Goal: Complete application form

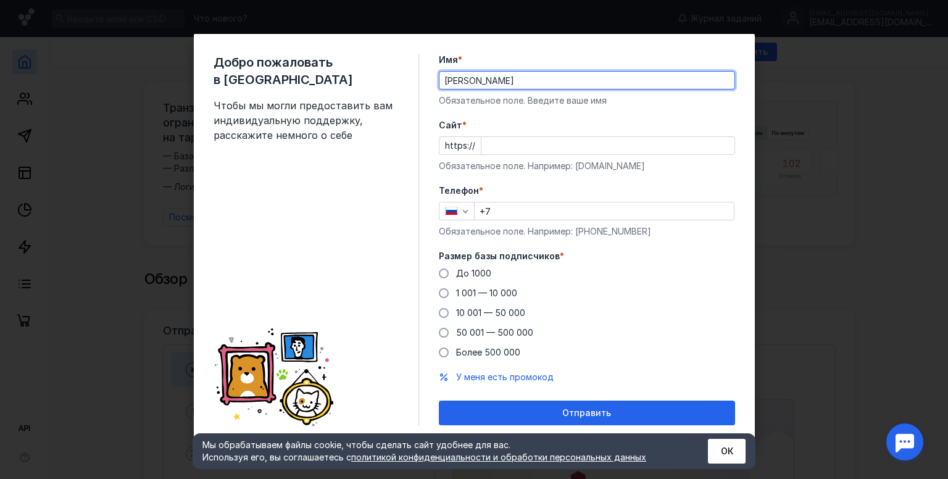
type input "[PERSON_NAME]"
click at [515, 137] on input "Cайт *" at bounding box center [607, 145] width 253 height 17
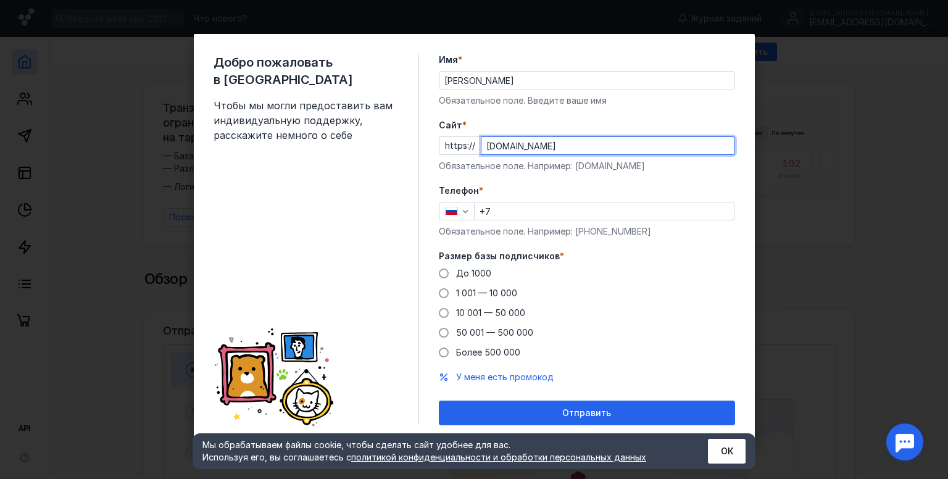
type input "[DOMAIN_NAME]"
click at [553, 213] on input "+7" at bounding box center [604, 210] width 259 height 17
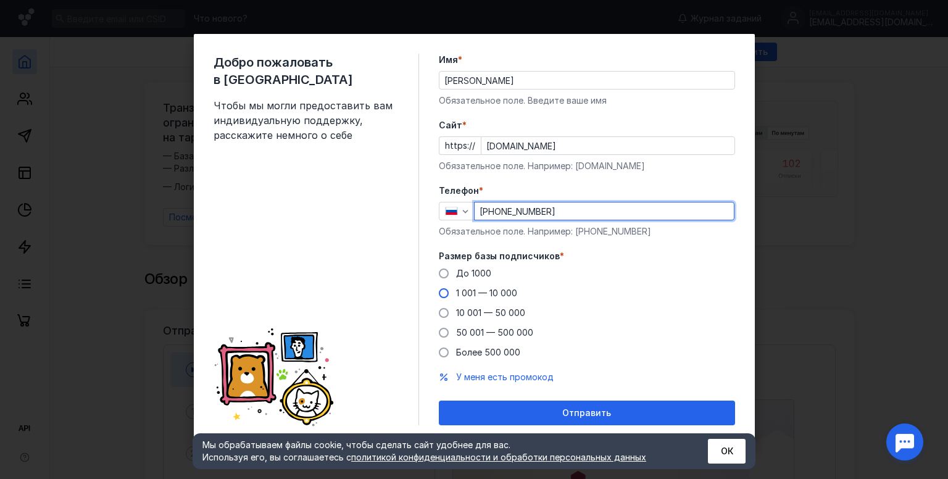
type input "[PHONE_NUMBER]"
click at [491, 292] on span "1 001 — 10 000" at bounding box center [486, 293] width 61 height 10
click at [0, 0] on input "1 001 — 10 000" at bounding box center [0, 0] width 0 height 0
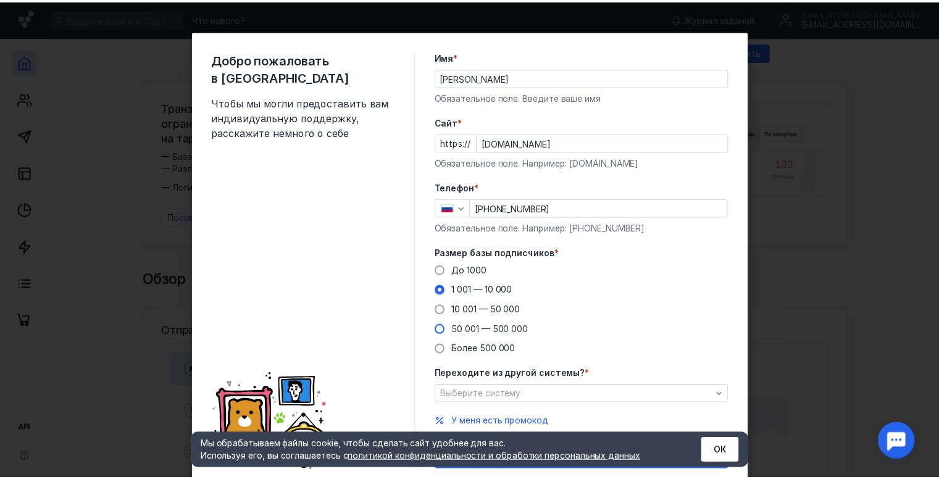
scroll to position [42, 0]
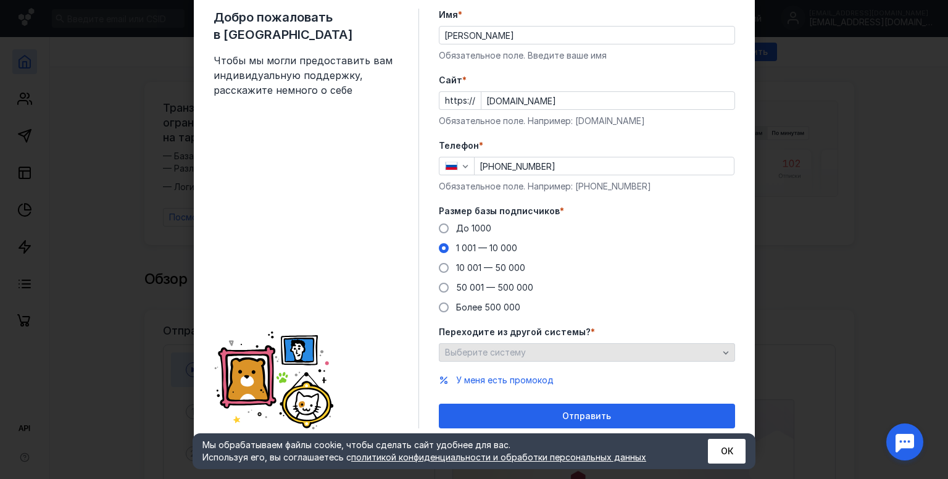
click at [519, 344] on div "Выберите систему" at bounding box center [587, 352] width 296 height 19
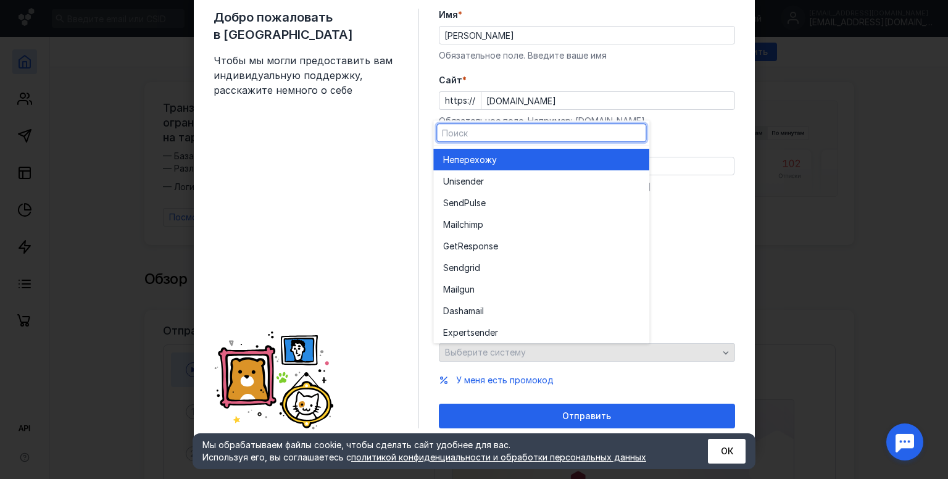
click at [519, 344] on div "Выберите систему" at bounding box center [587, 352] width 296 height 19
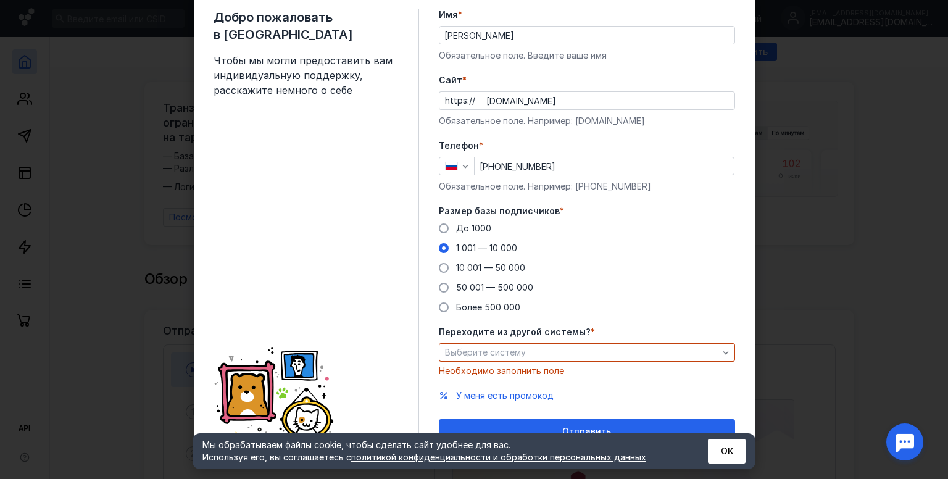
click at [454, 374] on div "Необходимо заполнить поле" at bounding box center [587, 371] width 296 height 12
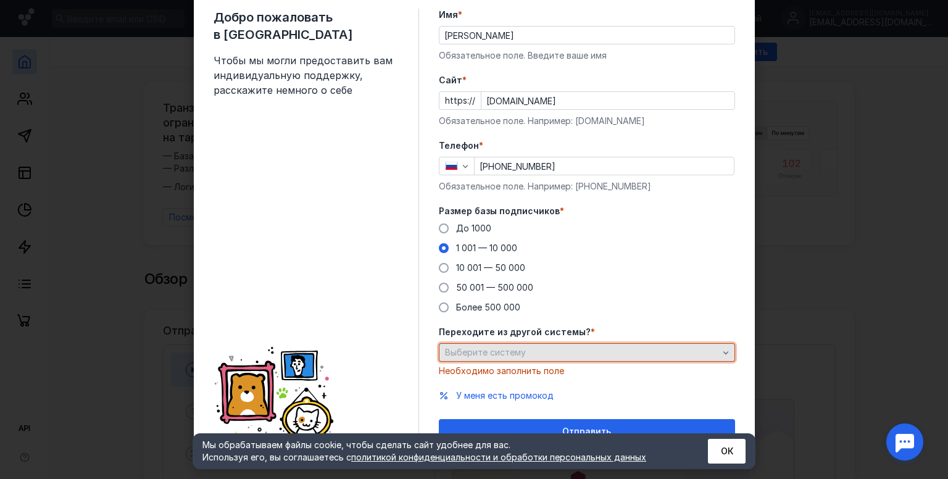
click at [462, 357] on span "Выберите систему" at bounding box center [485, 352] width 81 height 10
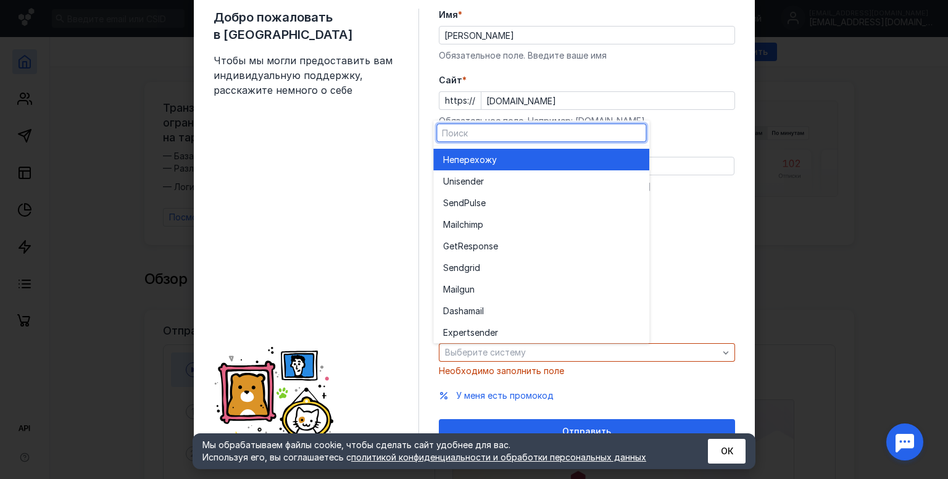
click at [507, 163] on div "Не перехожу" at bounding box center [541, 160] width 196 height 12
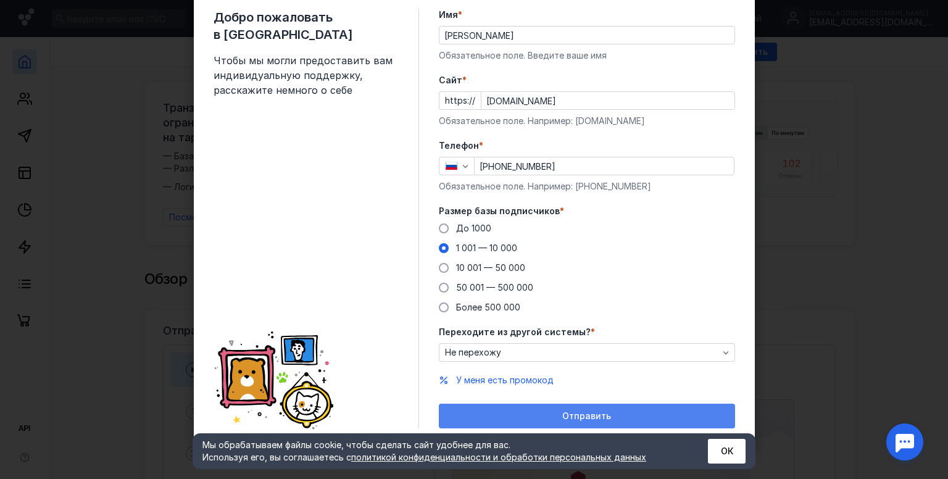
click at [598, 412] on span "Отправить" at bounding box center [586, 416] width 49 height 10
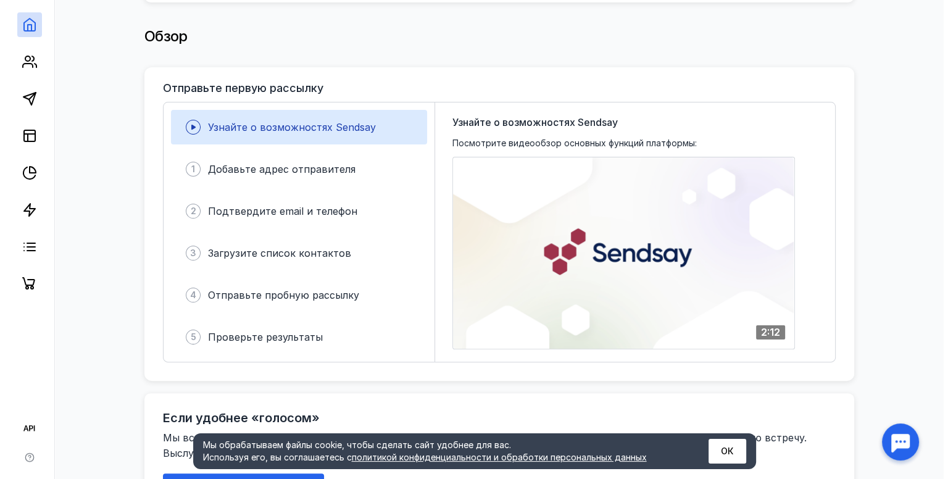
scroll to position [267, 0]
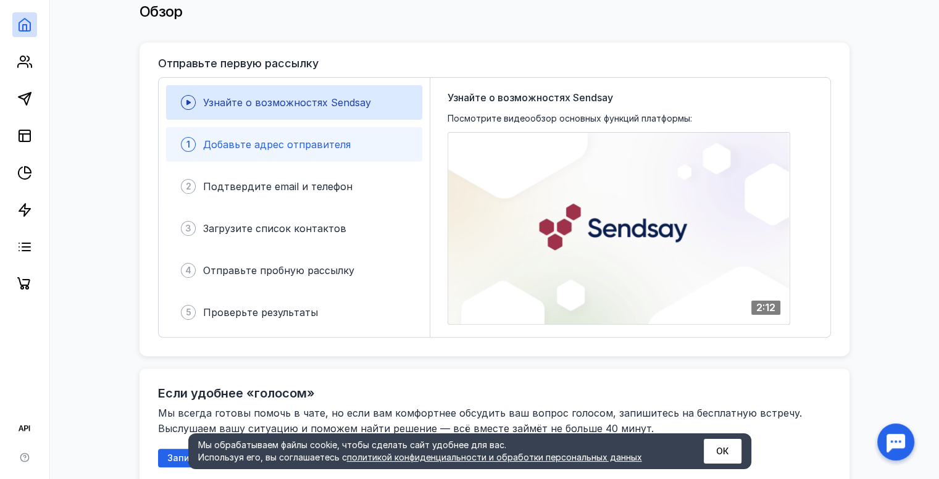
click at [195, 137] on div "1 Добавьте адрес отправителя" at bounding box center [294, 144] width 256 height 35
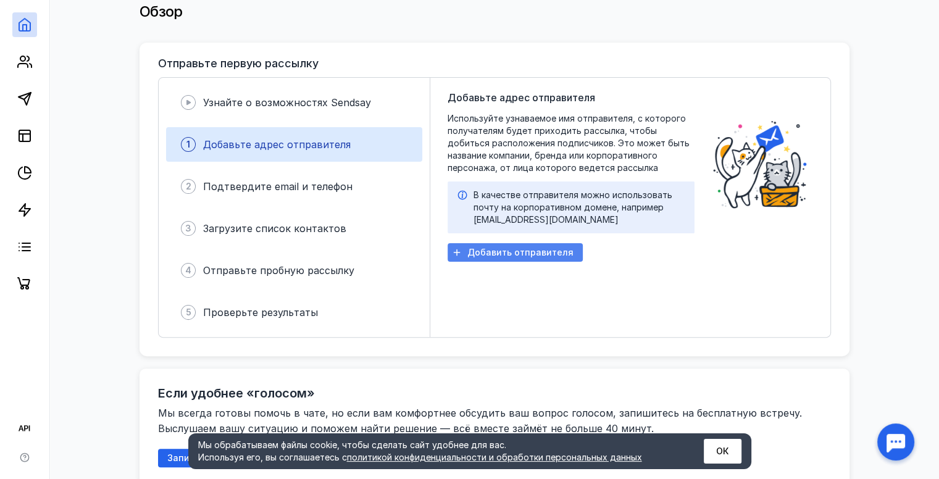
click at [511, 248] on span "Добавить отправителя" at bounding box center [520, 253] width 106 height 10
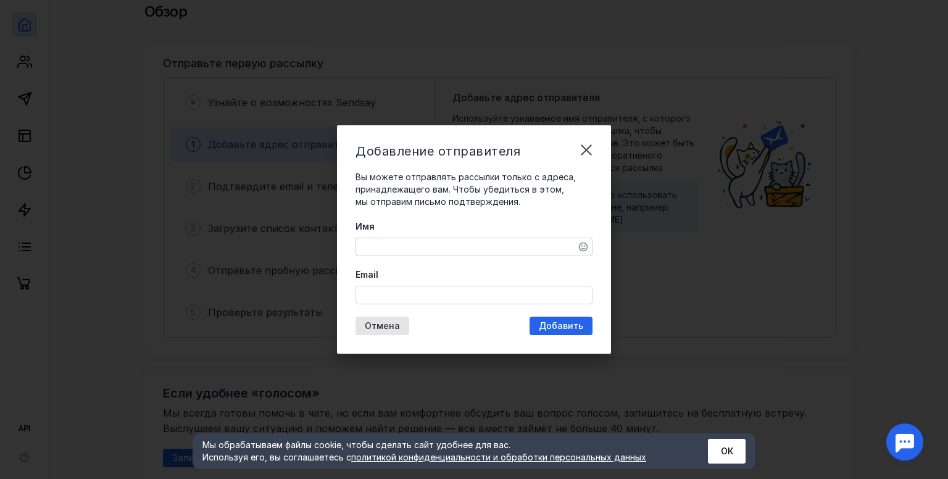
click at [459, 240] on textarea "Имя" at bounding box center [474, 246] width 236 height 17
type textarea """
type textarea "[PERSON_NAME]"
click at [420, 291] on input "Email" at bounding box center [474, 294] width 236 height 17
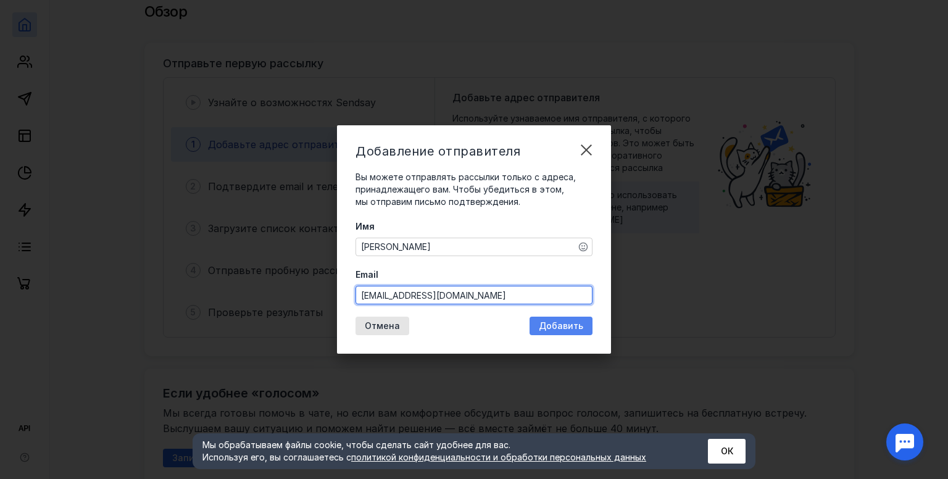
type input "[EMAIL_ADDRESS][DOMAIN_NAME]"
click at [562, 329] on span "Добавить" at bounding box center [561, 326] width 44 height 10
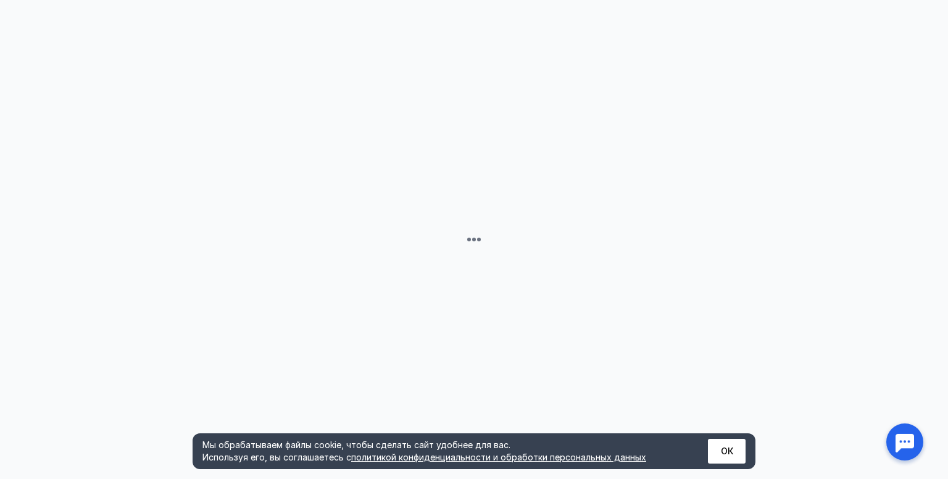
scroll to position [0, 0]
